Goal: Navigation & Orientation: Find specific page/section

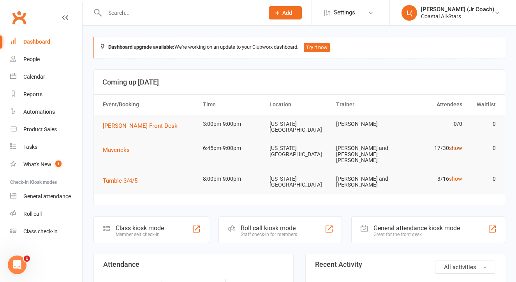
click at [460, 145] on link "show" at bounding box center [455, 148] width 13 height 6
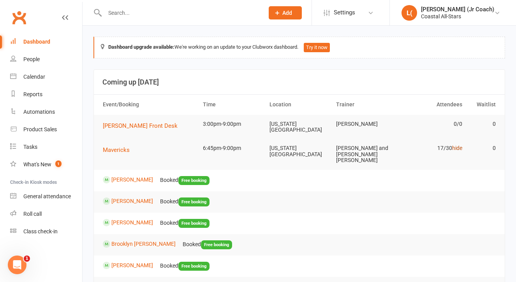
click at [459, 145] on link "hide" at bounding box center [457, 148] width 10 height 6
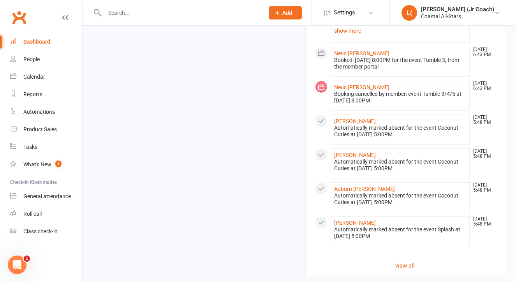
scroll to position [784, 0]
click at [408, 260] on link "view all" at bounding box center [405, 264] width 181 height 9
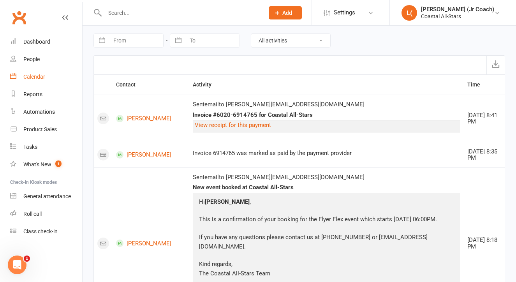
click at [39, 78] on div "Calendar" at bounding box center [34, 77] width 22 height 6
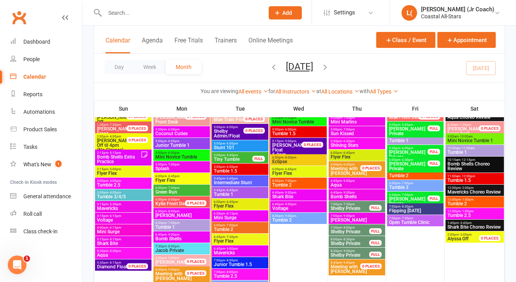
scroll to position [715, 0]
click at [176, 190] on span "Green Run" at bounding box center [181, 191] width 53 height 5
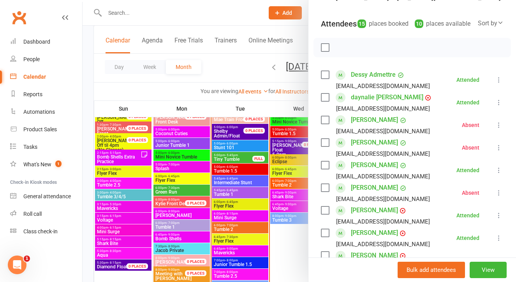
scroll to position [74, 0]
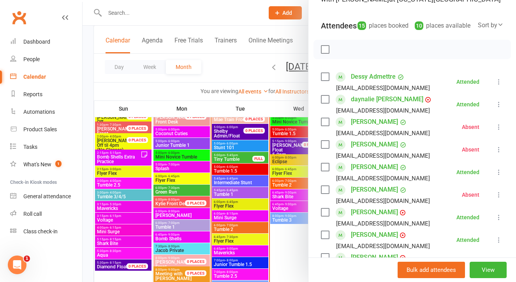
click at [380, 83] on link "Dessy Admettre" at bounding box center [373, 76] width 45 height 12
